Goal: Task Accomplishment & Management: Manage account settings

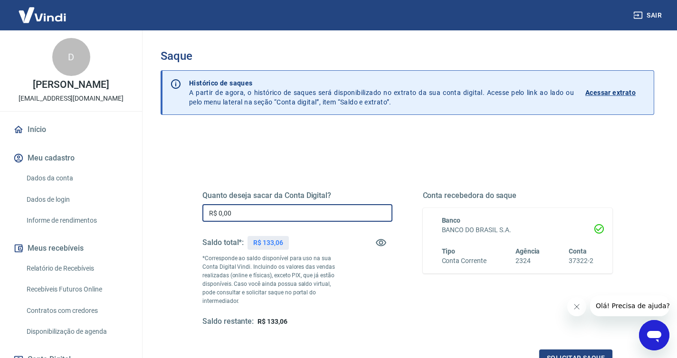
click at [231, 215] on input "R$ 0,00" at bounding box center [298, 213] width 190 height 18
type input "R$ 133,06"
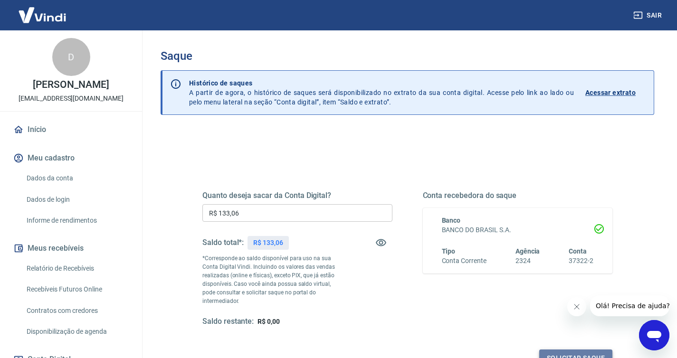
click at [566, 350] on button "Solicitar saque" at bounding box center [576, 359] width 73 height 18
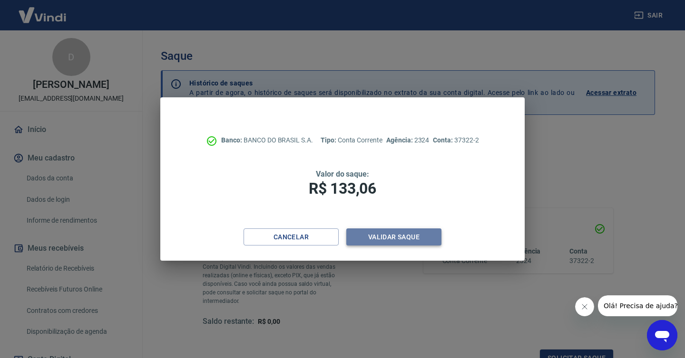
click at [379, 238] on button "Validar saque" at bounding box center [393, 238] width 95 height 18
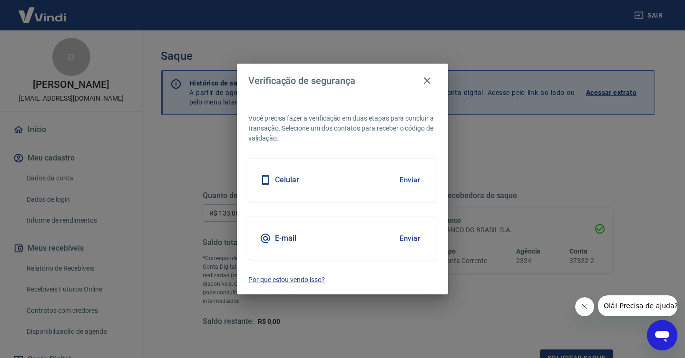
click at [404, 179] on button "Enviar" at bounding box center [409, 180] width 31 height 20
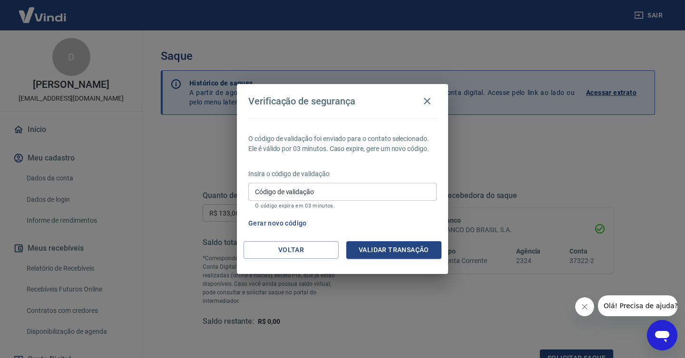
click at [309, 188] on input "Código de validação" at bounding box center [342, 192] width 188 height 18
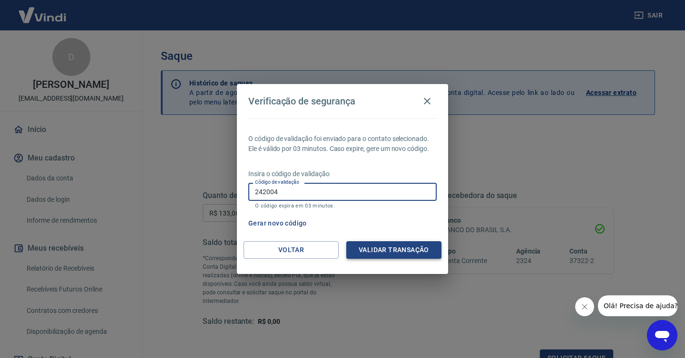
type input "242004"
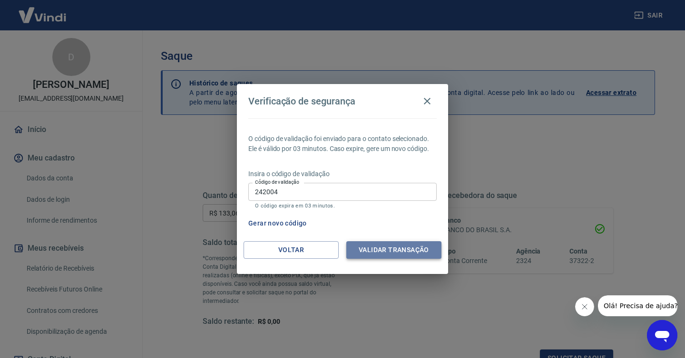
click at [367, 252] on button "Validar transação" at bounding box center [393, 251] width 95 height 18
